Goal: Navigation & Orientation: Understand site structure

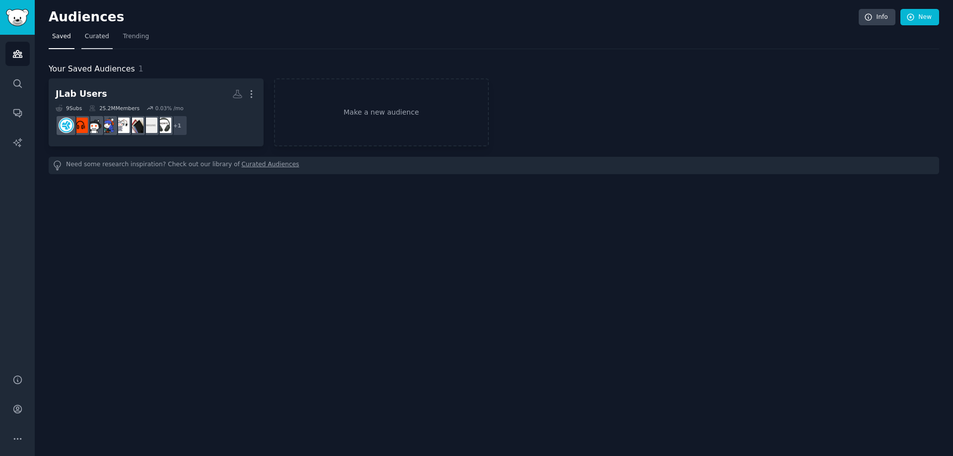
click at [107, 38] on link "Curated" at bounding box center [96, 39] width 31 height 20
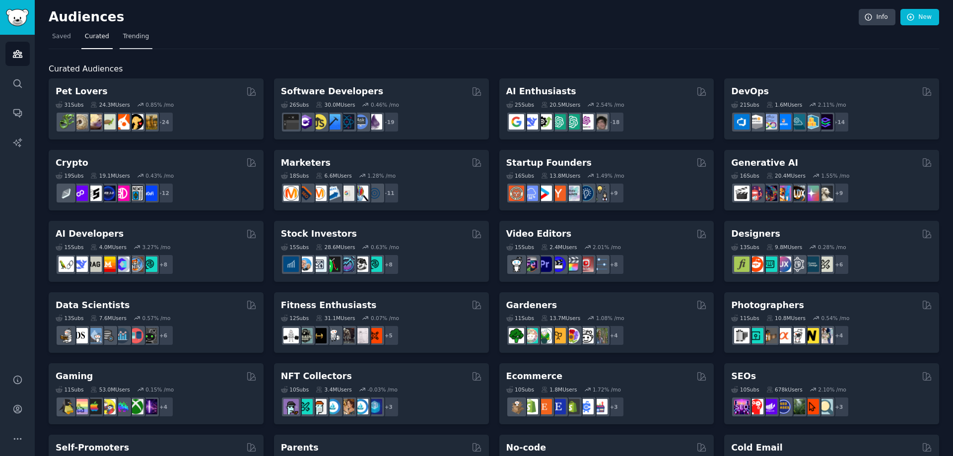
click at [123, 38] on span "Trending" at bounding box center [136, 36] width 26 height 9
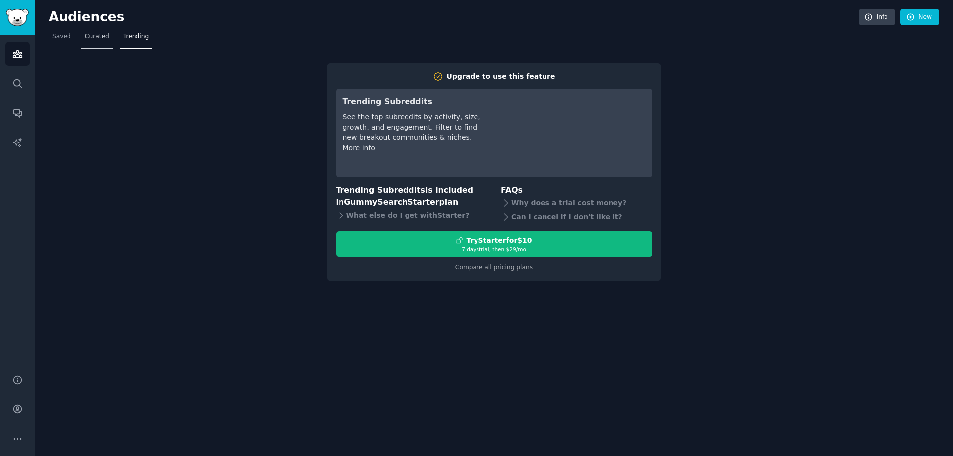
click at [81, 38] on link "Curated" at bounding box center [96, 39] width 31 height 20
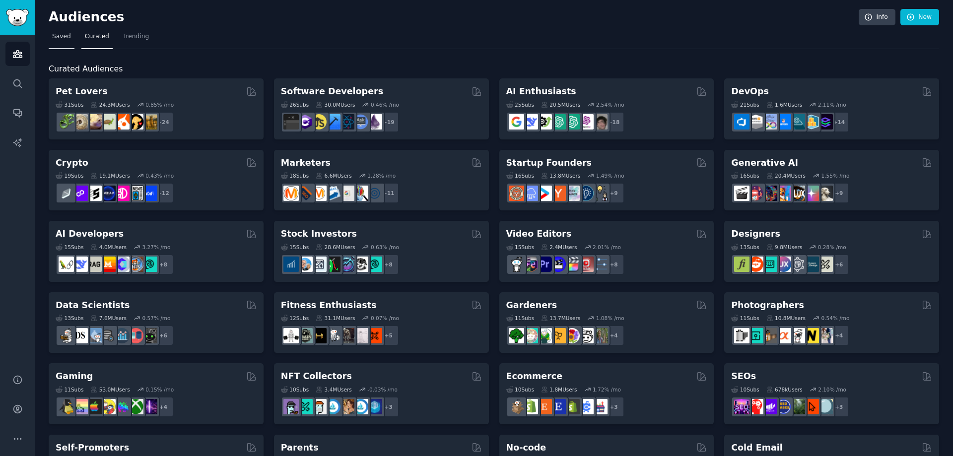
click at [68, 41] on span "Saved" at bounding box center [61, 36] width 19 height 9
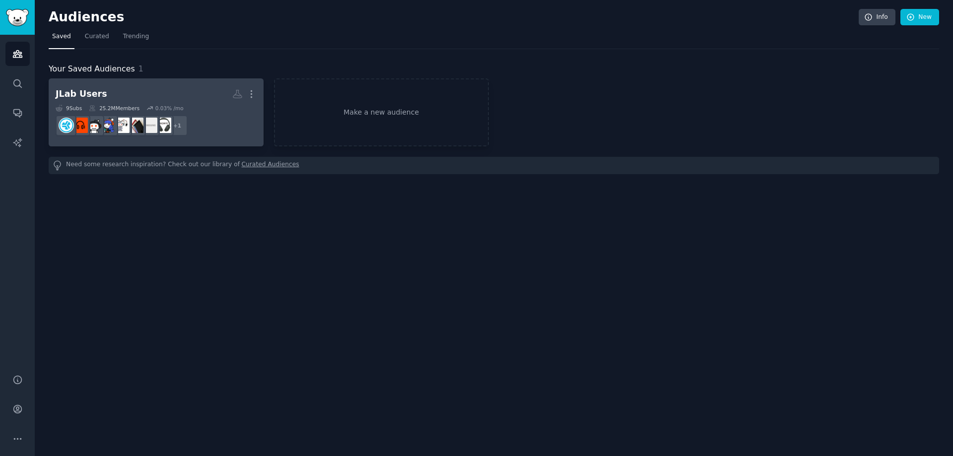
click at [133, 95] on h2 "JLab Users More" at bounding box center [156, 93] width 201 height 17
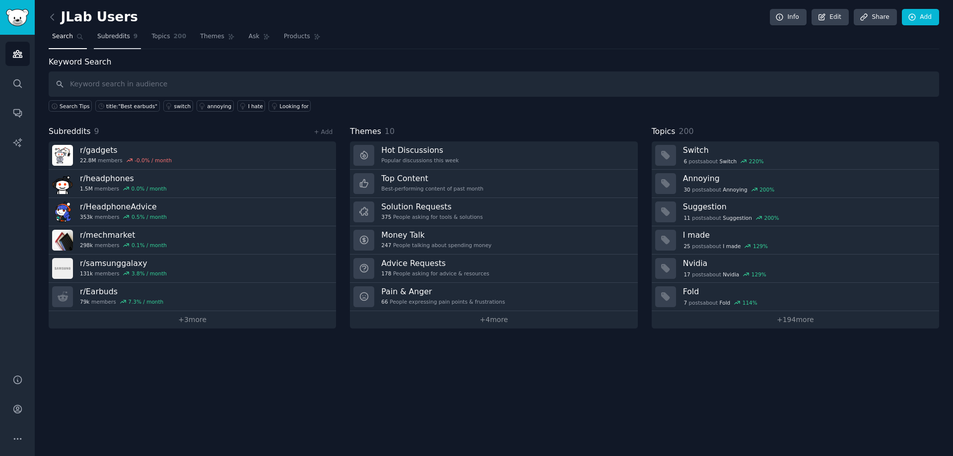
click at [98, 39] on span "Subreddits" at bounding box center [113, 36] width 33 height 9
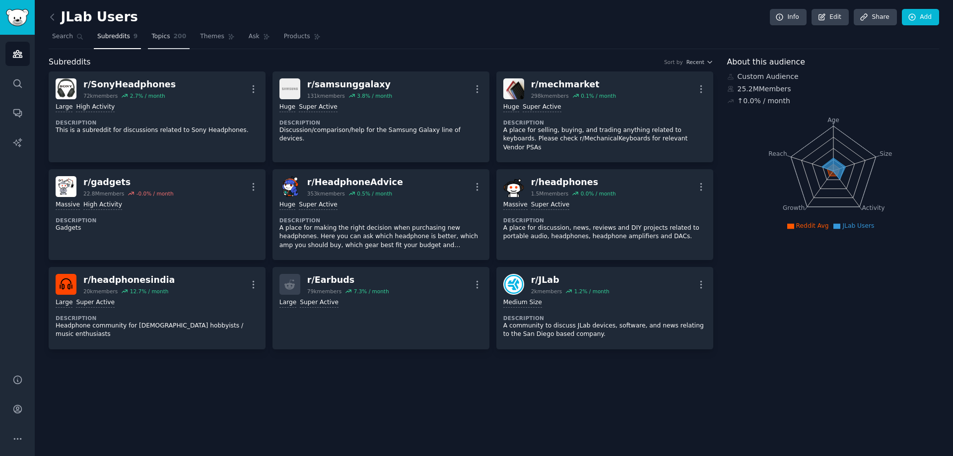
click at [156, 40] on span "Topics" at bounding box center [160, 36] width 18 height 9
